Goal: Task Accomplishment & Management: Use online tool/utility

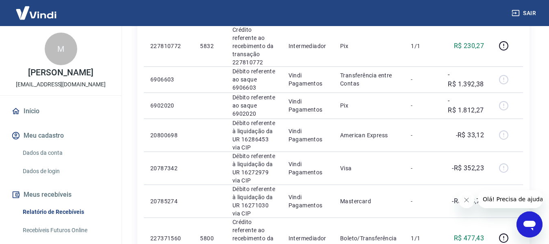
scroll to position [772, 0]
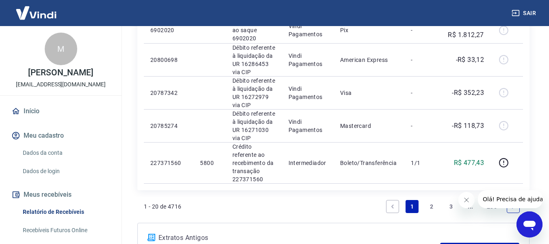
click at [426, 205] on link "2" at bounding box center [431, 206] width 13 height 13
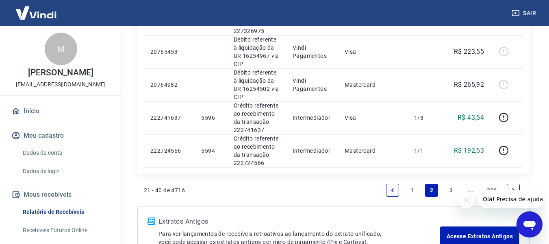
scroll to position [772, 0]
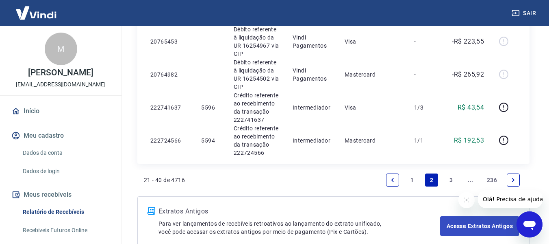
click at [448, 183] on link "3" at bounding box center [451, 179] width 13 height 13
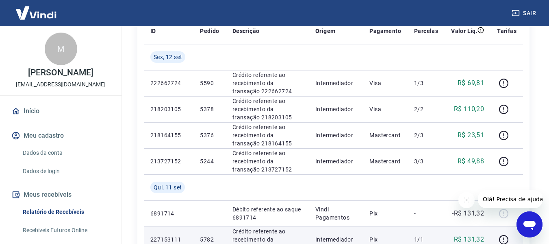
scroll to position [122, 0]
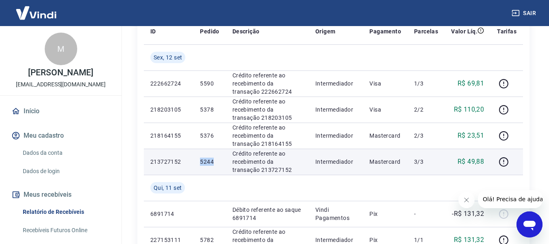
drag, startPoint x: 200, startPoint y: 161, endPoint x: 215, endPoint y: 162, distance: 15.1
click at [215, 162] on p "5244" at bounding box center [209, 161] width 19 height 8
copy p "5244"
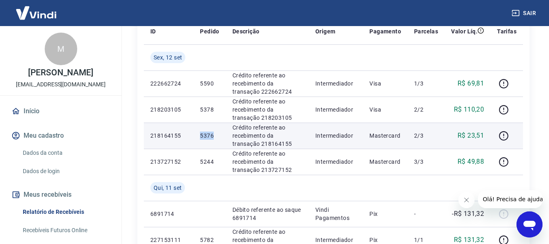
drag, startPoint x: 200, startPoint y: 136, endPoint x: 212, endPoint y: 136, distance: 11.4
click at [212, 136] on p "5376" at bounding box center [209, 135] width 19 height 8
copy p "5376"
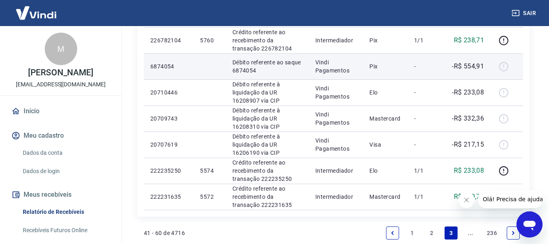
scroll to position [650, 0]
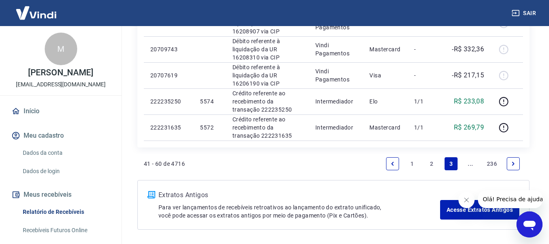
click at [433, 162] on link "2" at bounding box center [431, 163] width 13 height 13
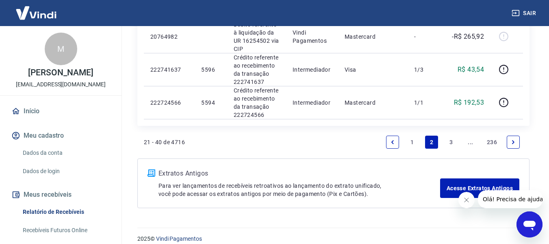
scroll to position [813, 0]
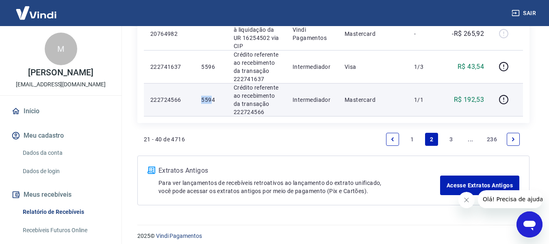
drag, startPoint x: 202, startPoint y: 100, endPoint x: 213, endPoint y: 100, distance: 11.0
click at [213, 100] on p "5594" at bounding box center [210, 100] width 19 height 8
click at [211, 113] on td "5594" at bounding box center [211, 99] width 32 height 33
click at [204, 102] on p "5594" at bounding box center [210, 100] width 19 height 8
drag, startPoint x: 202, startPoint y: 99, endPoint x: 221, endPoint y: 100, distance: 19.1
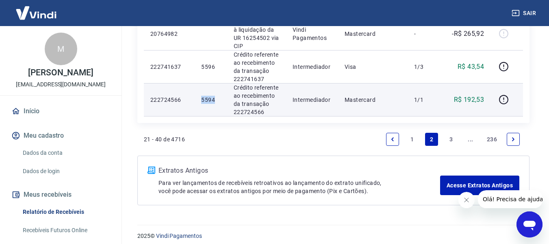
click at [221, 100] on td "5594" at bounding box center [211, 99] width 32 height 33
copy p "5594"
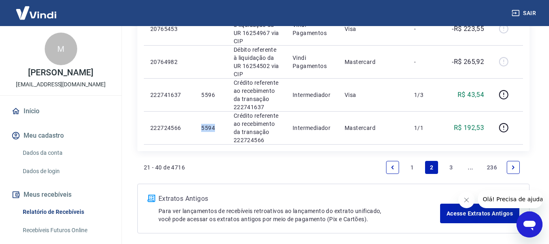
scroll to position [732, 0]
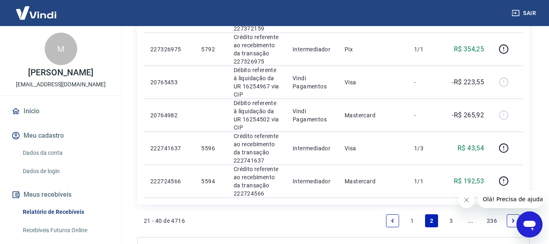
click at [452, 219] on link "3" at bounding box center [451, 220] width 13 height 13
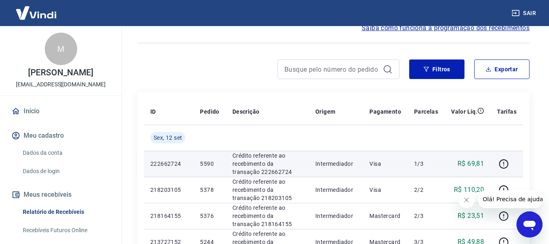
scroll to position [81, 0]
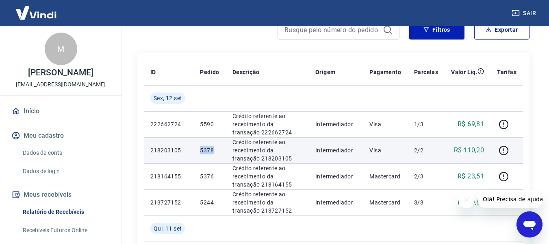
drag, startPoint x: 200, startPoint y: 150, endPoint x: 214, endPoint y: 152, distance: 14.8
click at [214, 152] on p "5378" at bounding box center [209, 150] width 19 height 8
copy p "5378"
drag, startPoint x: 280, startPoint y: 143, endPoint x: 234, endPoint y: 139, distance: 46.1
click at [280, 143] on p "Crédito referente ao recebimento da transação 218203105" at bounding box center [268, 150] width 70 height 24
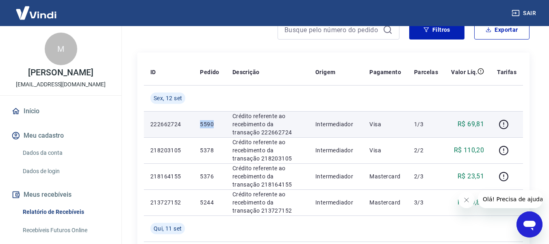
drag, startPoint x: 200, startPoint y: 123, endPoint x: 214, endPoint y: 123, distance: 13.4
click at [214, 123] on p "5590" at bounding box center [209, 124] width 19 height 8
copy p "5590"
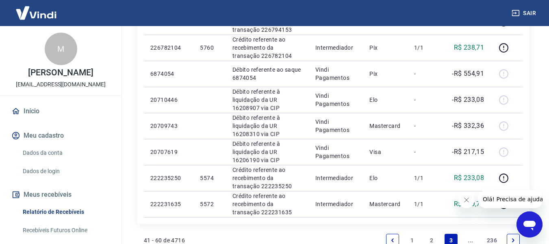
scroll to position [681, 0]
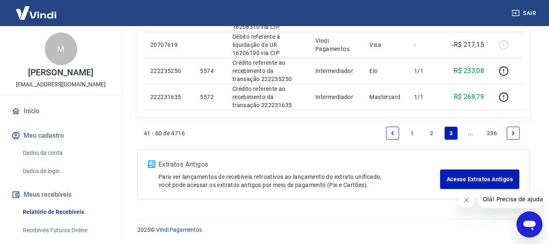
drag, startPoint x: 431, startPoint y: 132, endPoint x: 423, endPoint y: 132, distance: 8.1
click at [431, 132] on link "2" at bounding box center [431, 132] width 13 height 13
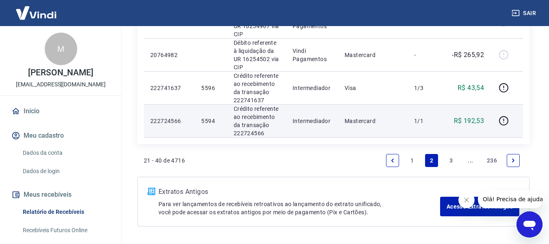
scroll to position [772, 0]
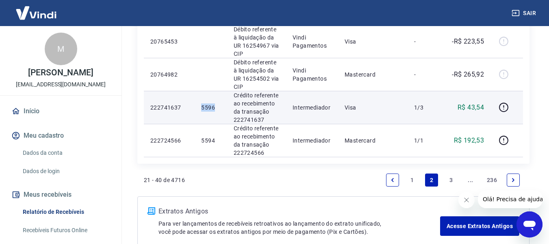
drag, startPoint x: 202, startPoint y: 107, endPoint x: 217, endPoint y: 107, distance: 14.2
click at [217, 107] on p "5596" at bounding box center [210, 107] width 19 height 8
copy p "5596"
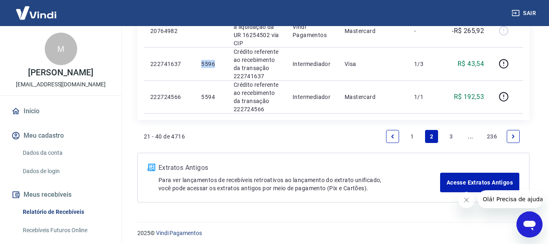
scroll to position [819, 0]
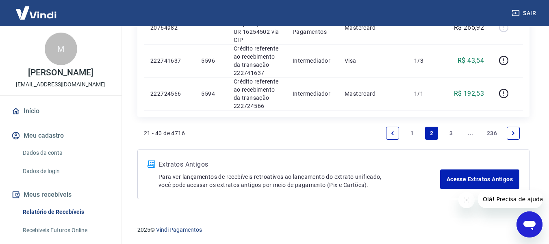
click at [414, 132] on link "1" at bounding box center [412, 132] width 13 height 13
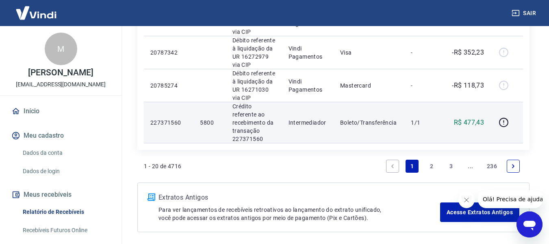
scroll to position [846, 0]
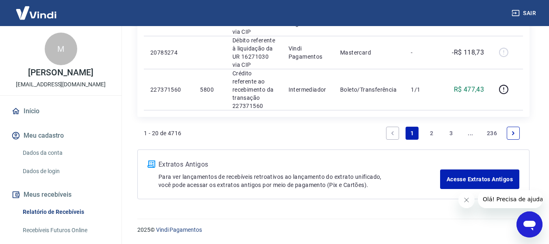
click at [433, 135] on link "2" at bounding box center [431, 132] width 13 height 13
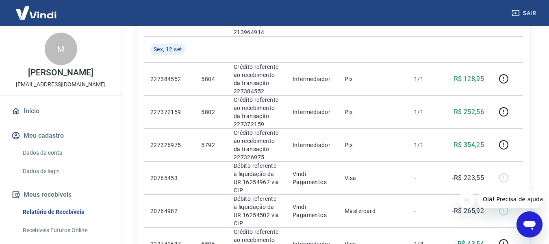
scroll to position [650, 0]
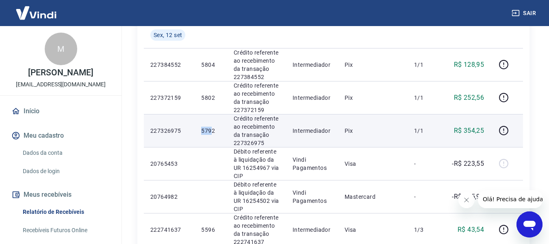
drag, startPoint x: 202, startPoint y: 130, endPoint x: 213, endPoint y: 130, distance: 10.6
click at [213, 130] on p "5792" at bounding box center [210, 130] width 19 height 8
click at [211, 140] on td "5792" at bounding box center [211, 130] width 32 height 33
drag, startPoint x: 210, startPoint y: 133, endPoint x: 216, endPoint y: 133, distance: 6.2
click at [216, 133] on td "5792" at bounding box center [211, 130] width 32 height 33
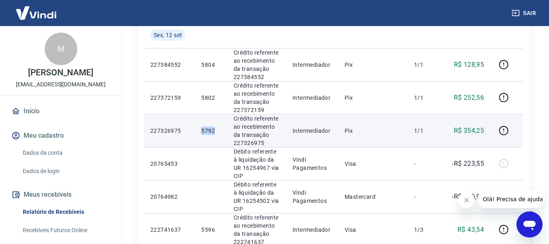
copy p "5792"
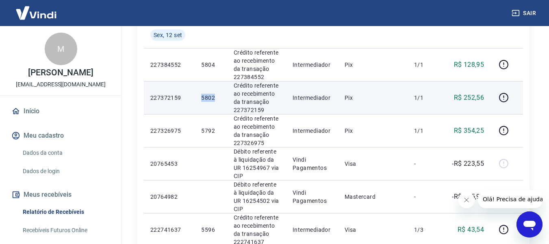
drag, startPoint x: 202, startPoint y: 98, endPoint x: 218, endPoint y: 98, distance: 15.4
click at [218, 98] on p "5802" at bounding box center [210, 98] width 19 height 8
copy p "5802"
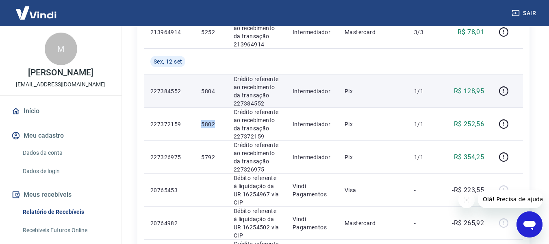
scroll to position [610, 0]
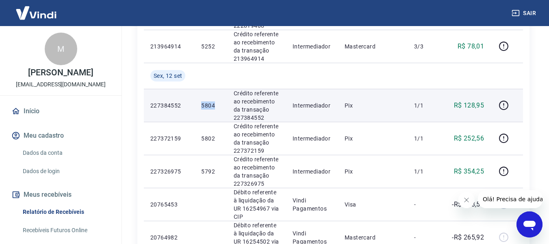
drag, startPoint x: 202, startPoint y: 105, endPoint x: 215, endPoint y: 104, distance: 13.8
click at [215, 104] on p "5804" at bounding box center [210, 105] width 19 height 8
copy p "5804"
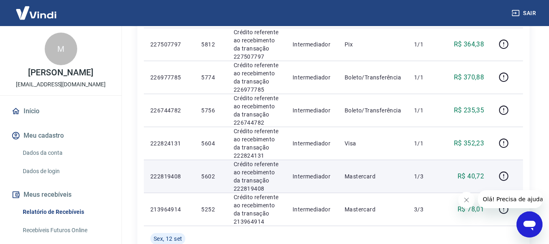
scroll to position [407, 0]
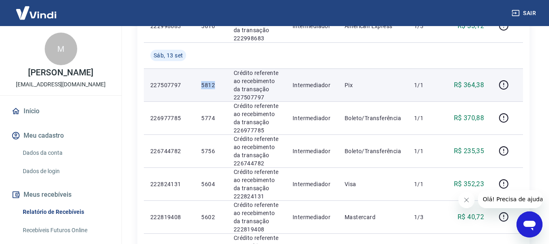
drag, startPoint x: 202, startPoint y: 86, endPoint x: 215, endPoint y: 86, distance: 12.6
click at [215, 86] on p "5812" at bounding box center [210, 85] width 19 height 8
copy p "5812"
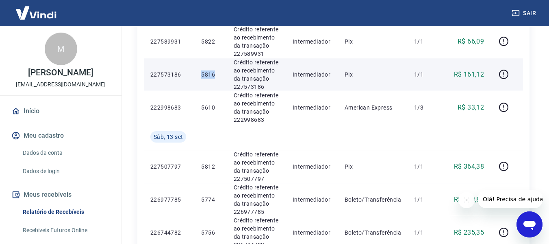
drag, startPoint x: 202, startPoint y: 74, endPoint x: 215, endPoint y: 75, distance: 13.0
click at [215, 75] on p "5816" at bounding box center [210, 74] width 19 height 8
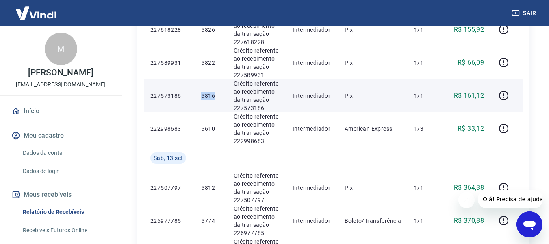
scroll to position [285, 0]
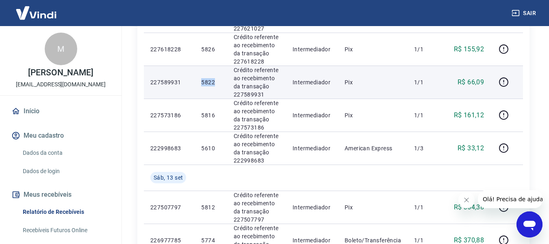
drag, startPoint x: 202, startPoint y: 81, endPoint x: 217, endPoint y: 81, distance: 15.4
click at [217, 81] on p "5822" at bounding box center [210, 82] width 19 height 8
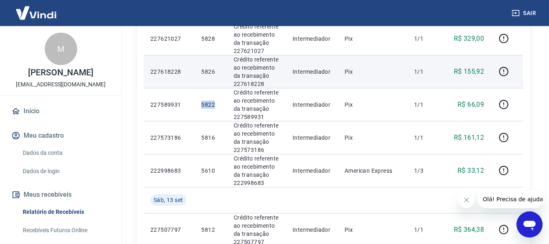
scroll to position [244, 0]
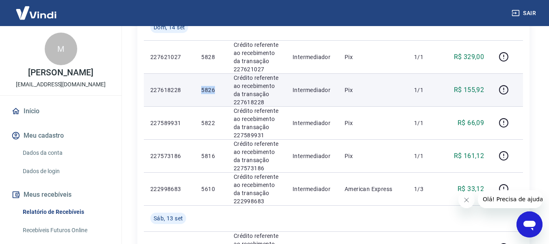
drag, startPoint x: 202, startPoint y: 90, endPoint x: 215, endPoint y: 91, distance: 13.0
click at [215, 91] on p "5826" at bounding box center [210, 90] width 19 height 8
click at [218, 104] on td "5826" at bounding box center [211, 89] width 32 height 33
drag, startPoint x: 202, startPoint y: 89, endPoint x: 215, endPoint y: 90, distance: 13.0
click at [215, 90] on p "5826" at bounding box center [210, 90] width 19 height 8
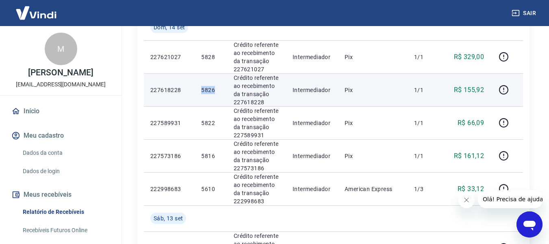
scroll to position [203, 0]
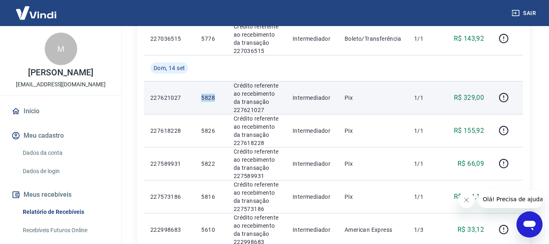
drag, startPoint x: 202, startPoint y: 98, endPoint x: 217, endPoint y: 98, distance: 15.0
click at [217, 98] on p "5828" at bounding box center [210, 98] width 19 height 8
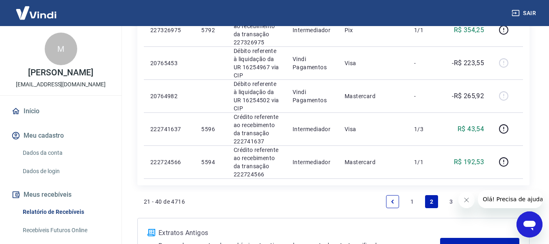
scroll to position [813, 0]
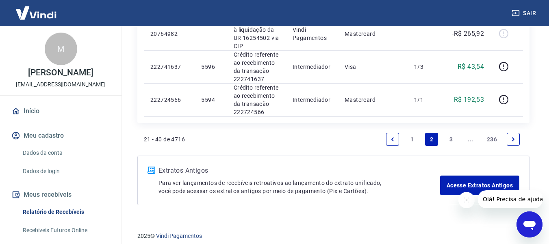
drag, startPoint x: 414, startPoint y: 136, endPoint x: 440, endPoint y: 95, distance: 48.6
click at [414, 136] on link "1" at bounding box center [412, 139] width 13 height 13
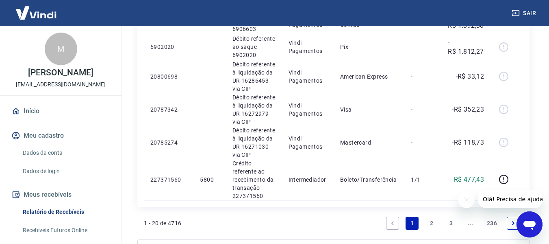
scroll to position [846, 0]
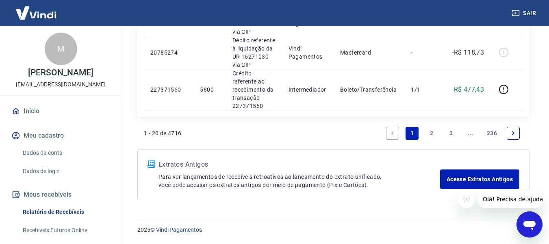
click at [433, 135] on link "2" at bounding box center [431, 132] width 13 height 13
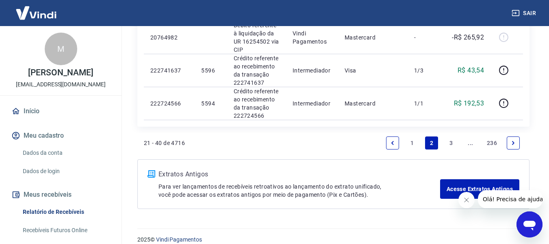
scroll to position [813, 0]
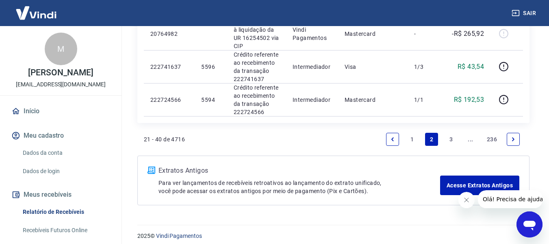
click at [452, 140] on link "3" at bounding box center [451, 139] width 13 height 13
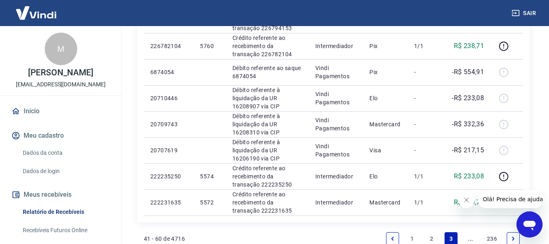
scroll to position [681, 0]
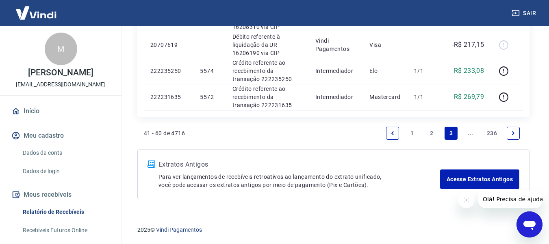
click at [430, 133] on link "2" at bounding box center [431, 132] width 13 height 13
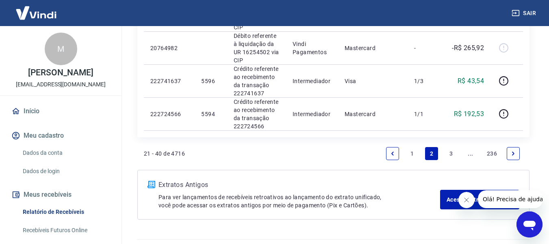
scroll to position [813, 0]
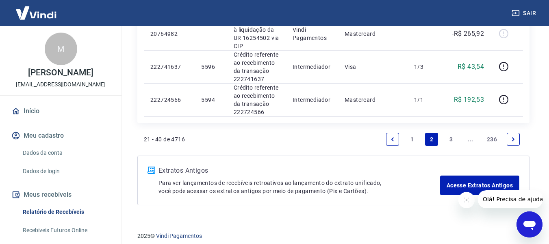
click at [411, 138] on link "1" at bounding box center [412, 139] width 13 height 13
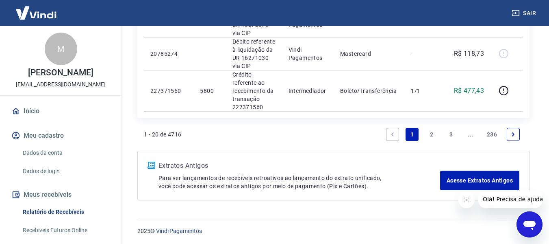
scroll to position [846, 0]
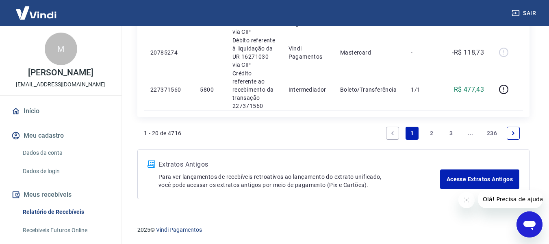
click at [429, 133] on link "2" at bounding box center [431, 132] width 13 height 13
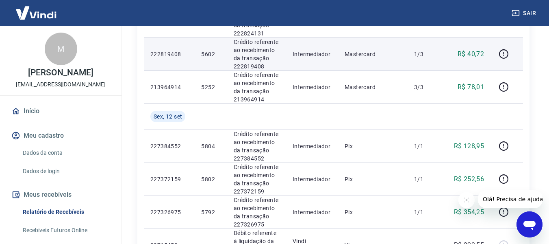
scroll to position [732, 0]
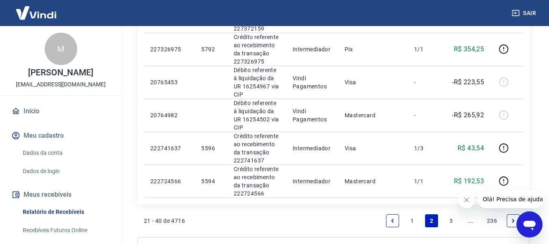
click at [451, 218] on link "3" at bounding box center [451, 220] width 13 height 13
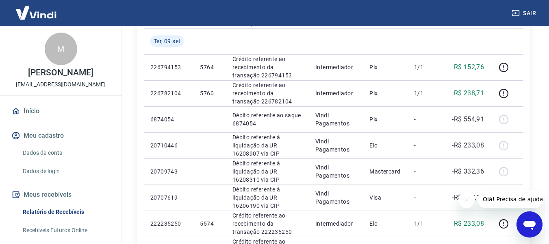
scroll to position [681, 0]
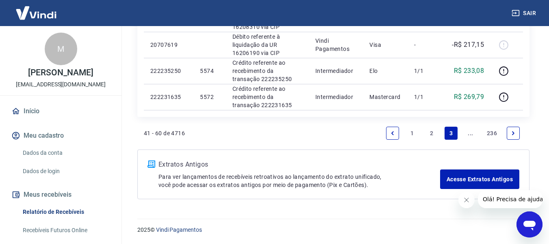
click at [435, 135] on link "2" at bounding box center [431, 132] width 13 height 13
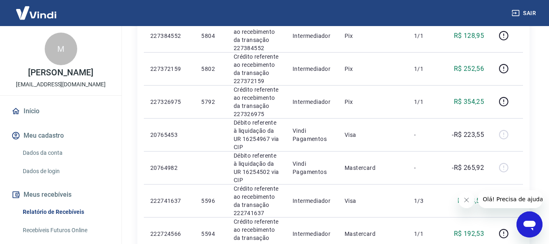
scroll to position [732, 0]
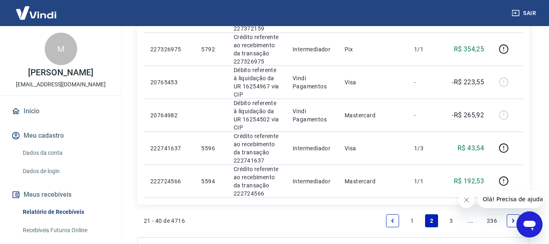
click at [412, 215] on link "1" at bounding box center [412, 220] width 13 height 13
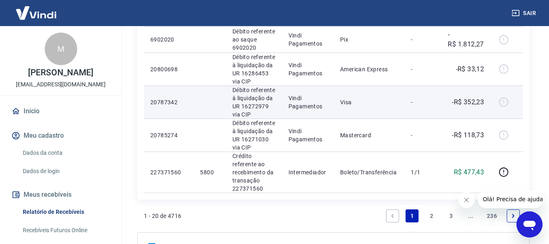
scroll to position [764, 0]
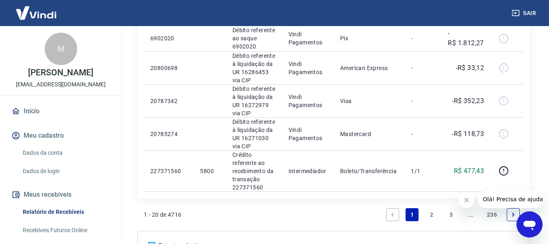
click at [429, 213] on link "2" at bounding box center [431, 214] width 13 height 13
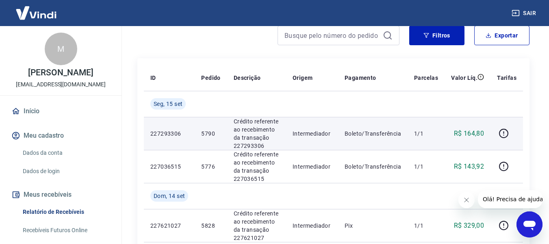
scroll to position [81, 0]
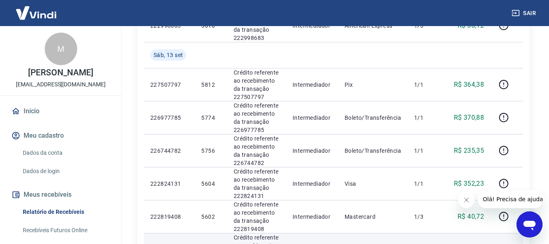
scroll to position [407, 0]
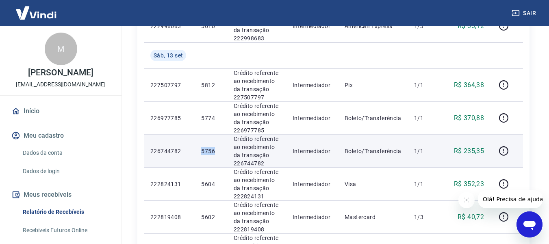
drag, startPoint x: 202, startPoint y: 151, endPoint x: 216, endPoint y: 150, distance: 14.3
click at [216, 150] on p "5756" at bounding box center [210, 151] width 19 height 8
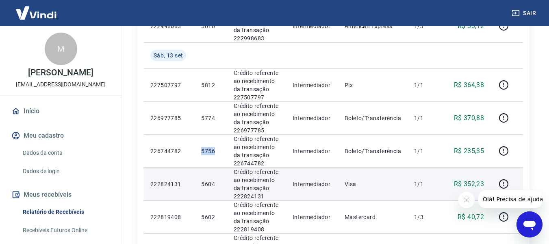
copy p "5756"
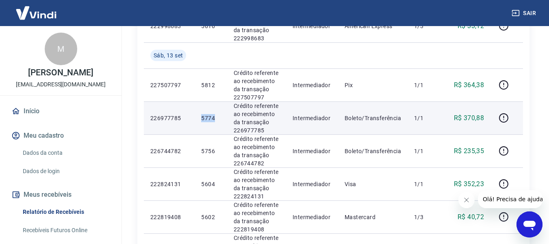
drag, startPoint x: 203, startPoint y: 117, endPoint x: 217, endPoint y: 117, distance: 14.2
click at [217, 117] on p "5774" at bounding box center [210, 118] width 19 height 8
copy p "5774"
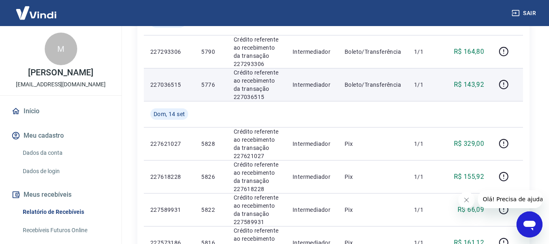
scroll to position [122, 0]
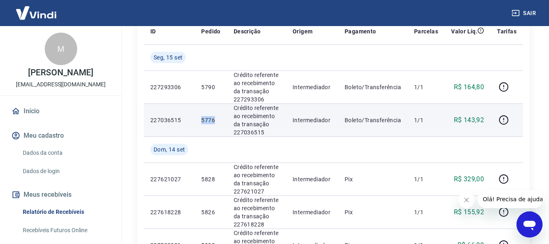
drag, startPoint x: 202, startPoint y: 120, endPoint x: 216, endPoint y: 119, distance: 14.3
click at [216, 119] on p "5776" at bounding box center [210, 120] width 19 height 8
copy p "5776"
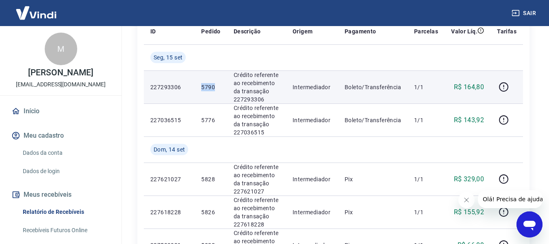
drag, startPoint x: 202, startPoint y: 86, endPoint x: 217, endPoint y: 86, distance: 15.4
click at [217, 86] on p "5790" at bounding box center [210, 87] width 19 height 8
copy p "5790"
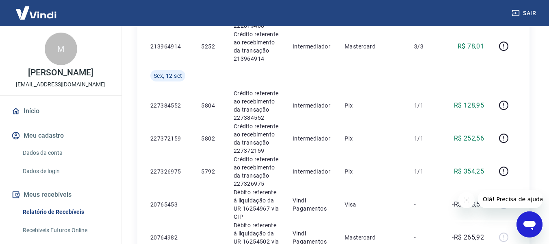
scroll to position [772, 0]
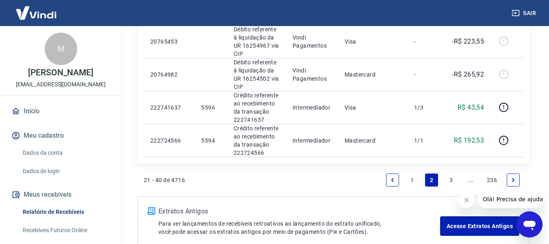
click at [411, 181] on link "1" at bounding box center [412, 179] width 13 height 13
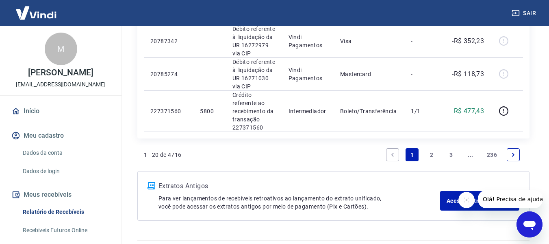
scroll to position [805, 0]
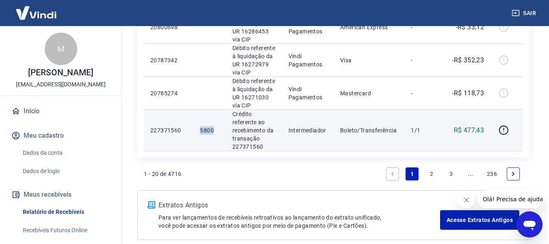
drag, startPoint x: 201, startPoint y: 128, endPoint x: 215, endPoint y: 128, distance: 14.2
click at [215, 128] on p "5800" at bounding box center [209, 130] width 19 height 8
copy p "5800"
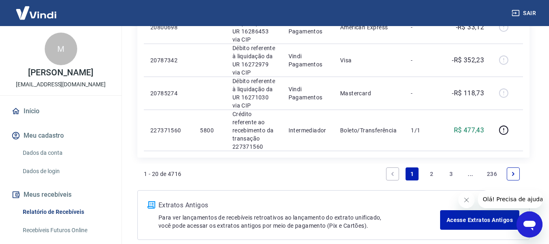
click at [431, 172] on link "2" at bounding box center [431, 173] width 13 height 13
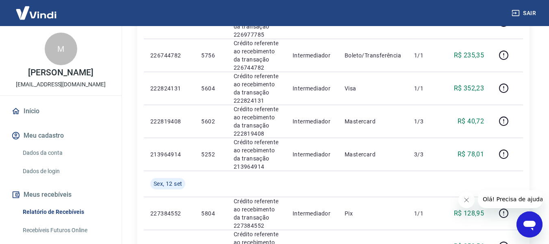
scroll to position [488, 0]
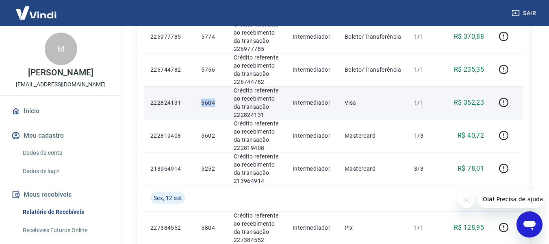
drag, startPoint x: 202, startPoint y: 102, endPoint x: 216, endPoint y: 103, distance: 13.4
click at [216, 103] on p "5604" at bounding box center [210, 102] width 19 height 8
copy p "5604"
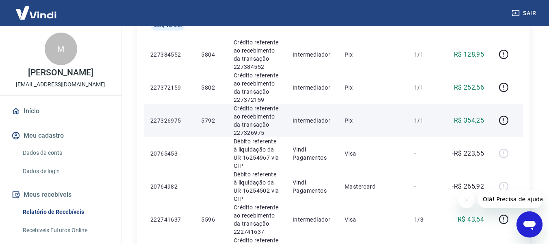
scroll to position [813, 0]
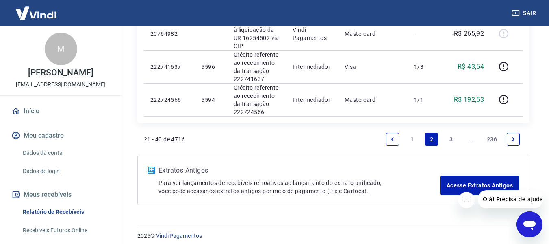
click at [409, 139] on link "1" at bounding box center [412, 139] width 13 height 13
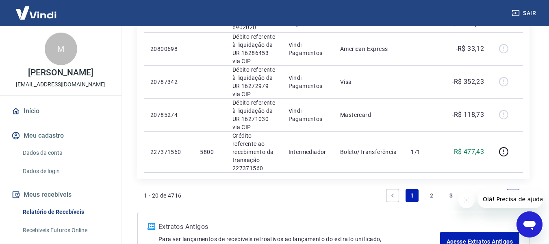
scroll to position [764, 0]
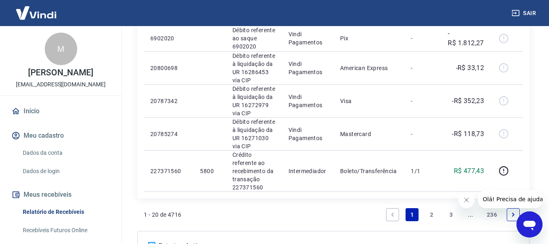
click at [431, 216] on link "2" at bounding box center [431, 214] width 13 height 13
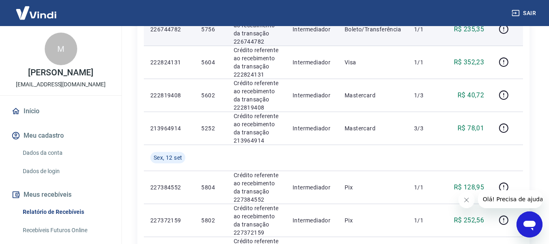
scroll to position [528, 0]
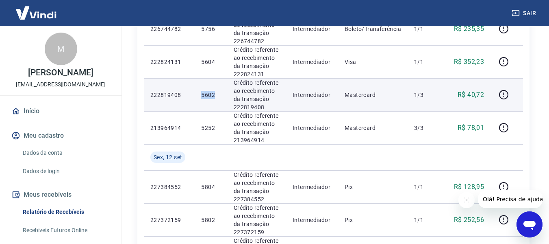
drag, startPoint x: 202, startPoint y: 94, endPoint x: 222, endPoint y: 94, distance: 19.1
click at [222, 94] on td "5602" at bounding box center [211, 94] width 32 height 33
copy p "5602"
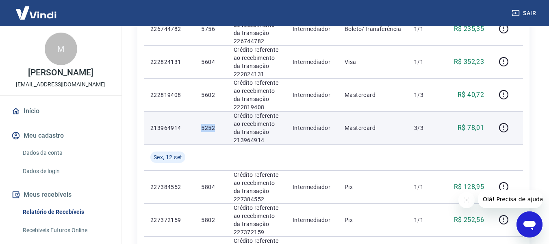
drag, startPoint x: 203, startPoint y: 128, endPoint x: 219, endPoint y: 123, distance: 16.5
click at [219, 124] on p "5252" at bounding box center [210, 128] width 19 height 8
copy p "5252"
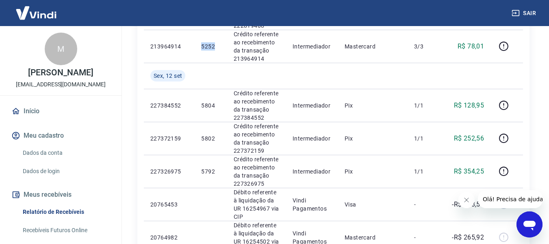
scroll to position [732, 0]
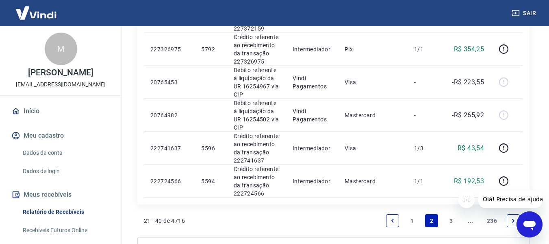
click at [414, 215] on link "1" at bounding box center [412, 220] width 13 height 13
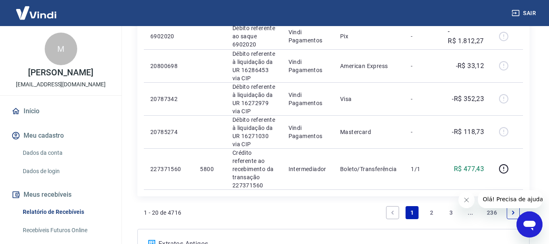
scroll to position [846, 0]
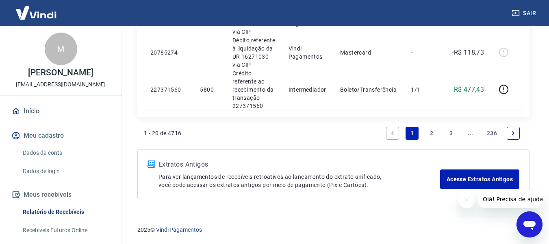
click at [434, 133] on link "2" at bounding box center [431, 132] width 13 height 13
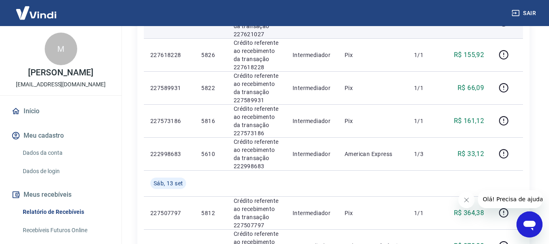
scroll to position [325, 0]
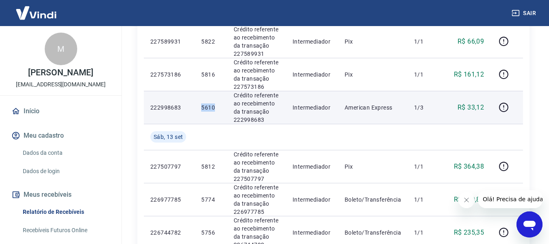
drag, startPoint x: 202, startPoint y: 108, endPoint x: 221, endPoint y: 108, distance: 19.1
click at [221, 108] on td "5610" at bounding box center [211, 107] width 32 height 33
copy p "5610"
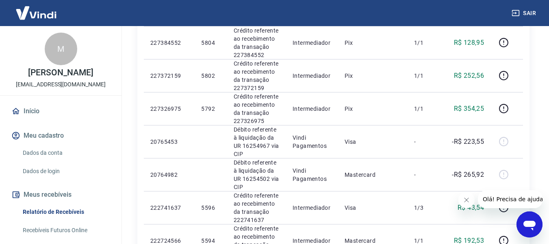
scroll to position [732, 0]
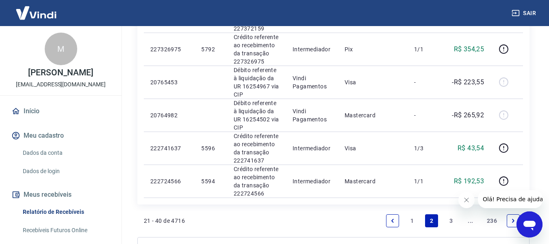
click at [411, 217] on link "1" at bounding box center [412, 220] width 13 height 13
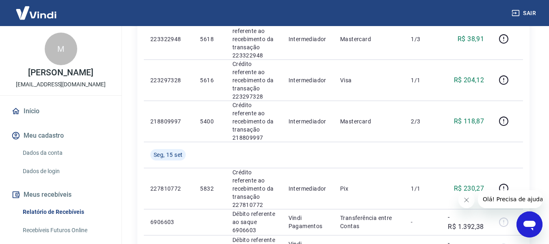
scroll to position [569, 0]
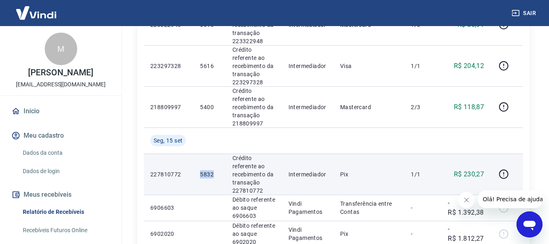
drag, startPoint x: 201, startPoint y: 173, endPoint x: 214, endPoint y: 172, distance: 13.5
click at [214, 172] on p "5832" at bounding box center [209, 174] width 19 height 8
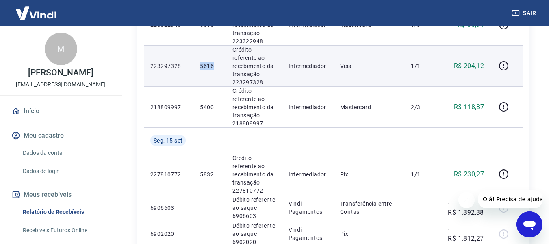
drag, startPoint x: 200, startPoint y: 65, endPoint x: 223, endPoint y: 65, distance: 22.4
click at [223, 65] on td "5616" at bounding box center [210, 65] width 32 height 41
